Goal: Navigation & Orientation: Find specific page/section

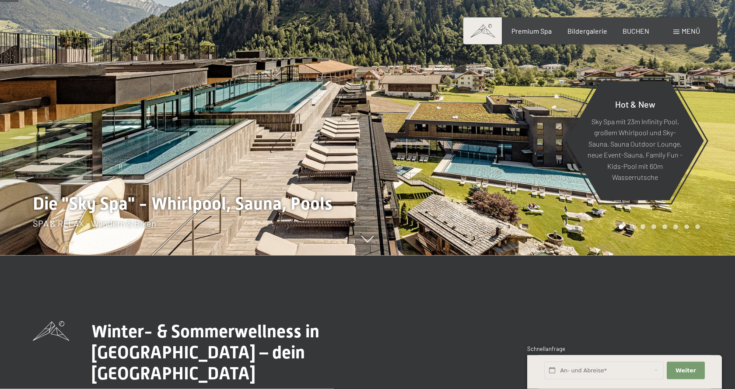
scroll to position [134, 0]
click at [419, 158] on div at bounding box center [550, 60] width 367 height 389
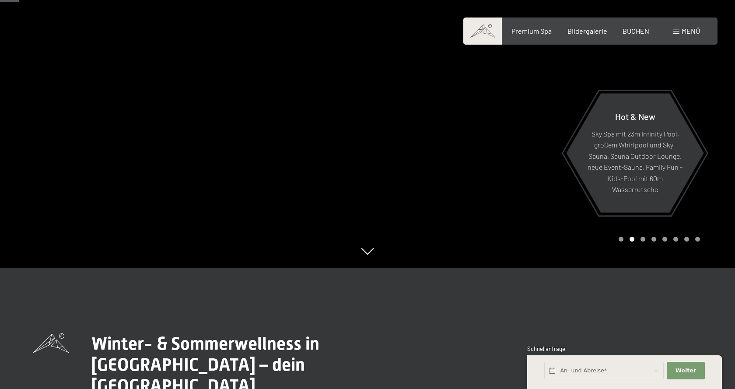
scroll to position [0, 0]
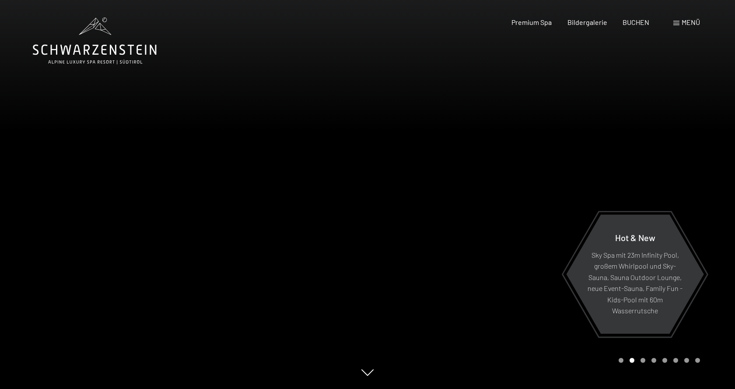
click at [423, 164] on div at bounding box center [550, 194] width 367 height 389
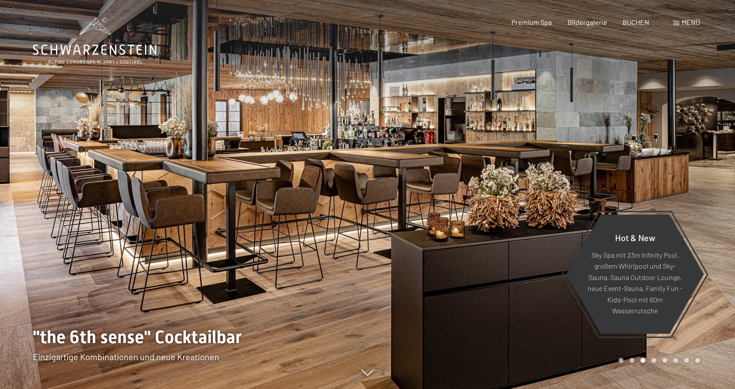
click at [433, 158] on div at bounding box center [550, 194] width 367 height 389
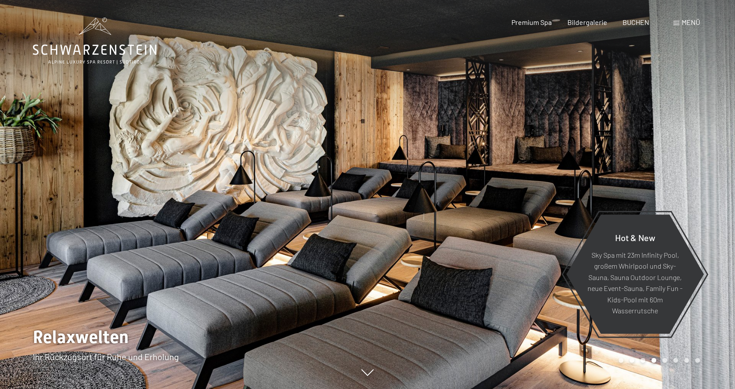
click at [433, 158] on div at bounding box center [550, 194] width 367 height 389
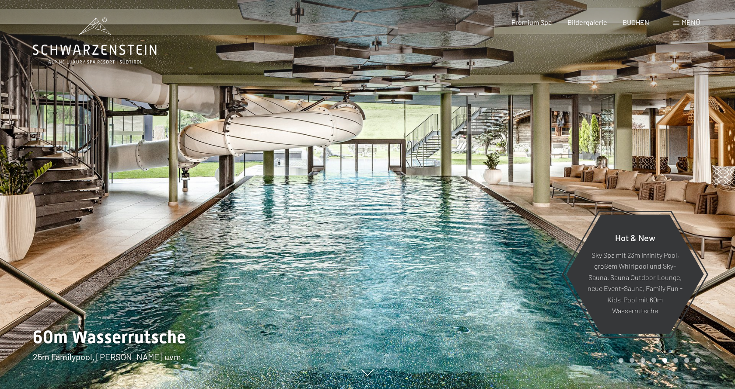
click at [122, 335] on div at bounding box center [183, 194] width 367 height 389
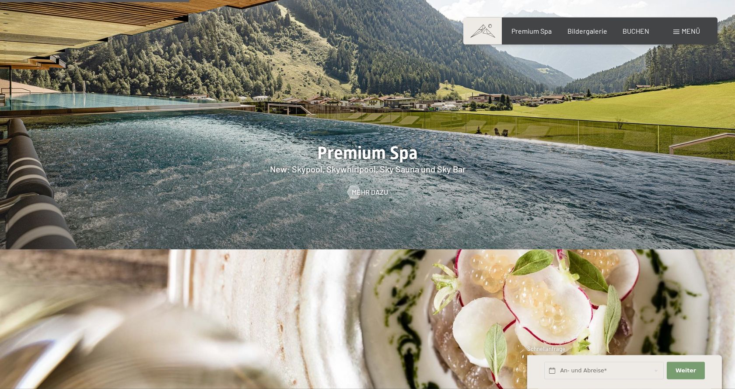
scroll to position [1338, 0]
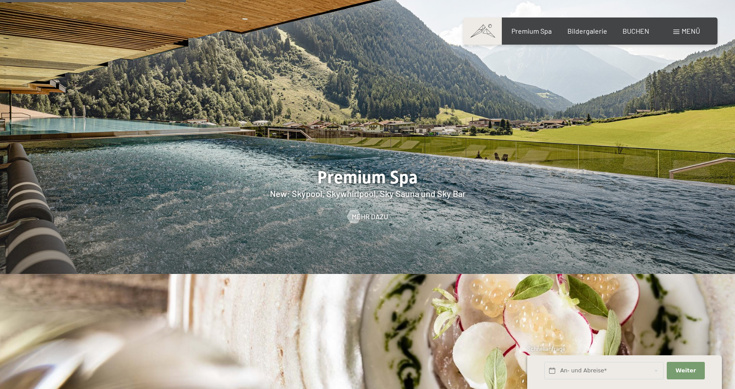
click at [373, 135] on div at bounding box center [367, 116] width 735 height 314
click at [357, 210] on div at bounding box center [353, 216] width 7 height 13
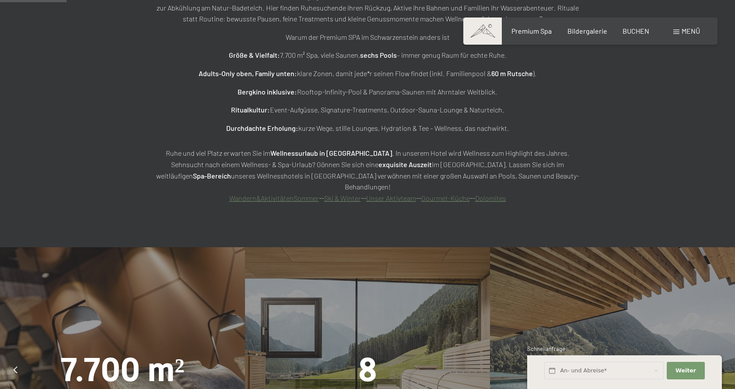
scroll to position [758, 0]
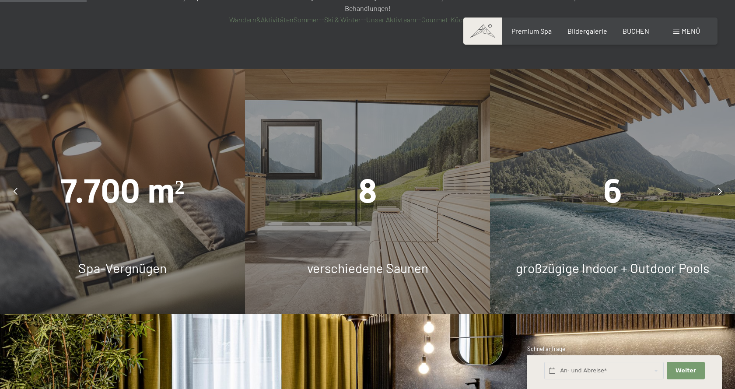
click at [716, 180] on div at bounding box center [720, 191] width 22 height 22
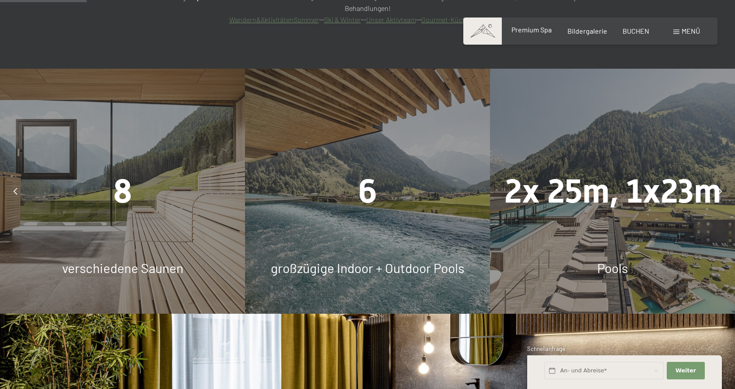
click at [527, 28] on span "Premium Spa" at bounding box center [531, 29] width 40 height 8
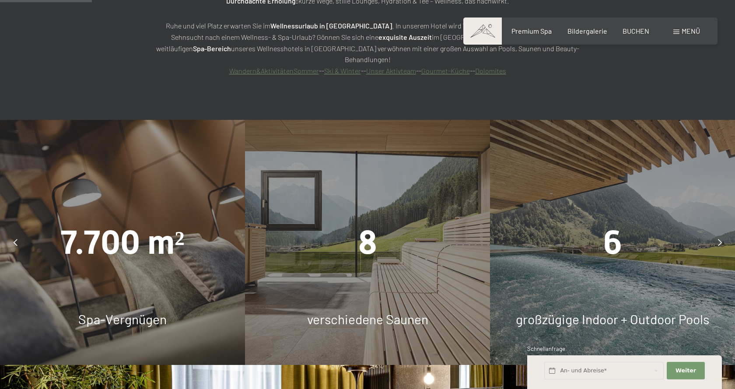
scroll to position [803, 0]
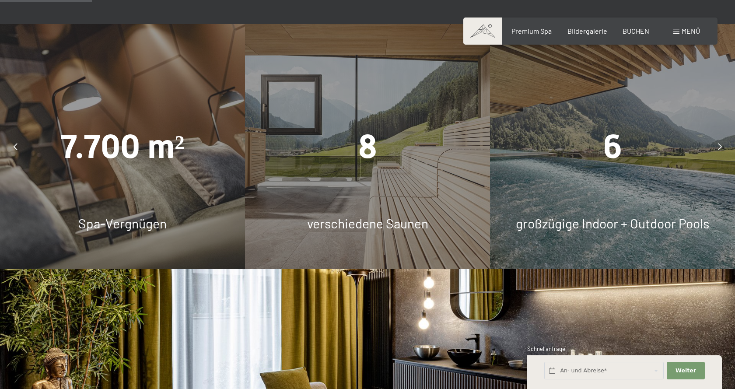
click at [720, 136] on div at bounding box center [720, 147] width 22 height 22
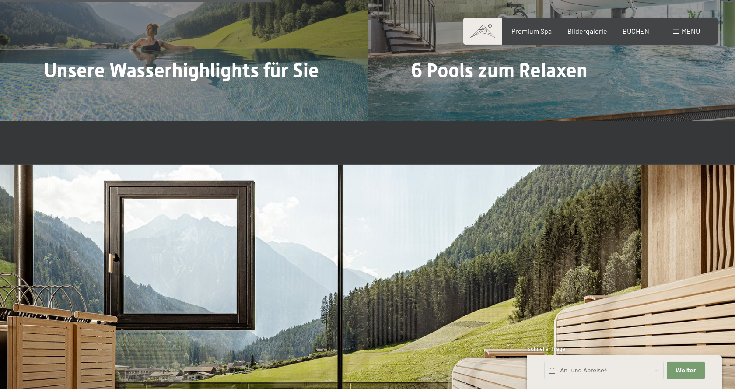
scroll to position [2588, 0]
